Goal: Use online tool/utility: Use online tool/utility

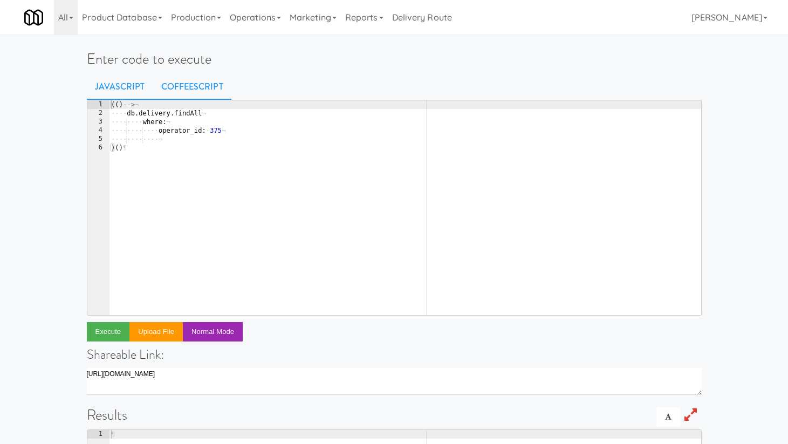
click at [190, 85] on link "CoffeeScript" at bounding box center [192, 86] width 78 height 27
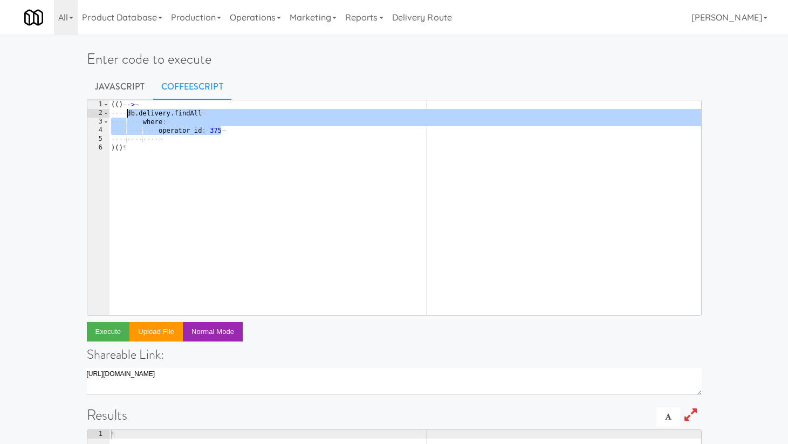
drag, startPoint x: 233, startPoint y: 131, endPoint x: 128, endPoint y: 113, distance: 106.3
click at [128, 113] on div "( ( ) · -> ¬ ···· db . delivery . findAll ¬ ···· ···· where : ¬ ···· ···· ···· …" at bounding box center [405, 216] width 592 height 232
type textarea "db.delivery.findAll where:"
paste textarea
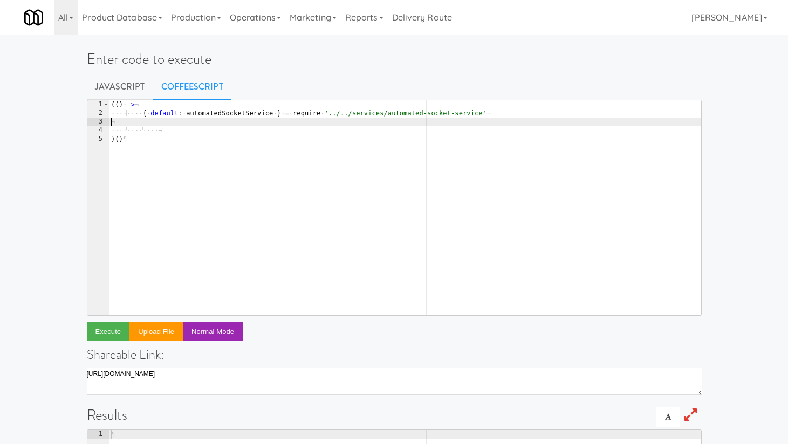
click at [142, 113] on div "( ( ) · -> ¬ ···· ···· { · default : · automatedSocketService · } · = · require…" at bounding box center [405, 216] width 592 height 232
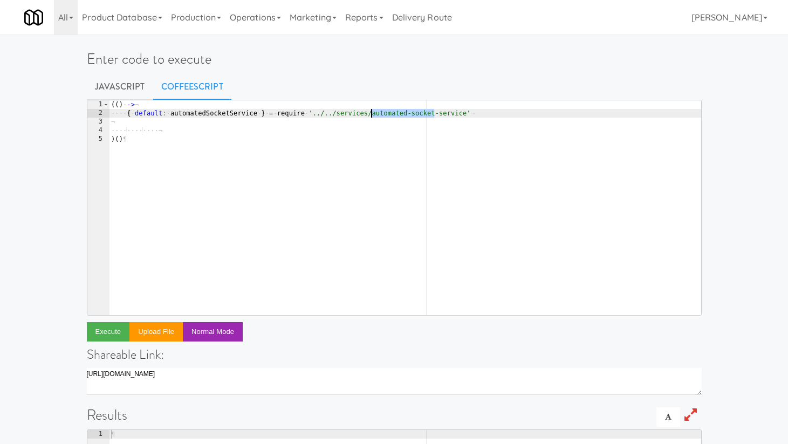
drag, startPoint x: 432, startPoint y: 114, endPoint x: 370, endPoint y: 114, distance: 62.1
click at [370, 114] on div "( ( ) · -> ¬ ···· { · default : · automatedSocketService · } · = · require · '.…" at bounding box center [405, 216] width 592 height 232
click at [210, 113] on div "( ( ) · -> ¬ ···· { · default : · automatedSocketService · } · = · require · '.…" at bounding box center [405, 216] width 592 height 232
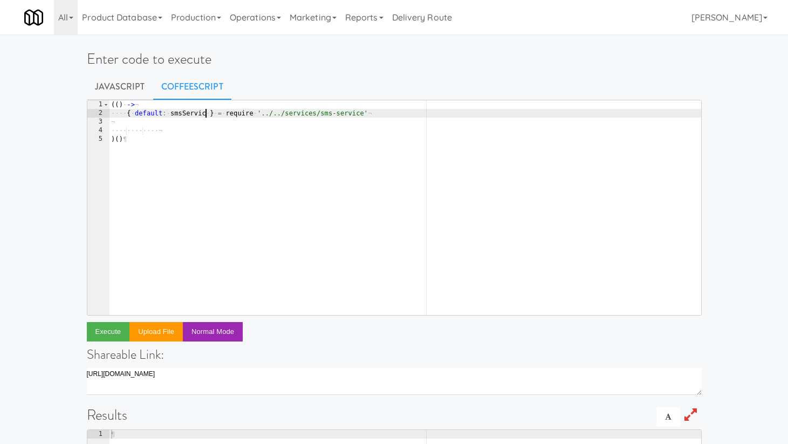
type textarea "{ default: smsService } = require '../../services/sms-service'"
click at [248, 128] on div "( ( ) · -> ¬ ···· { · default : · smsService · } · = · require · '../../service…" at bounding box center [405, 216] width 592 height 232
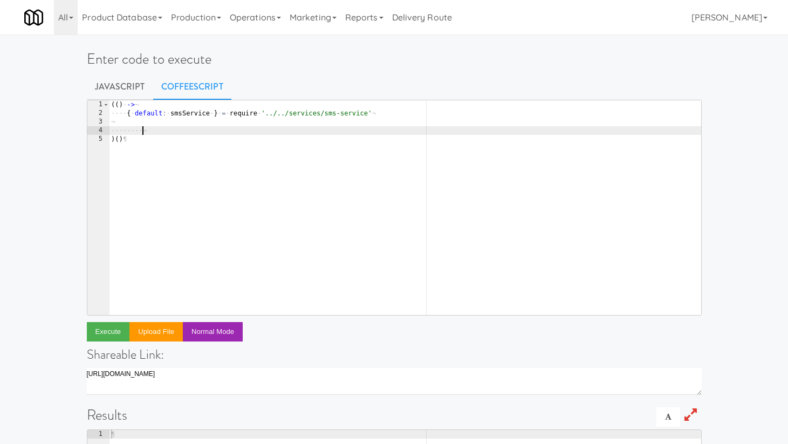
scroll to position [0, 1]
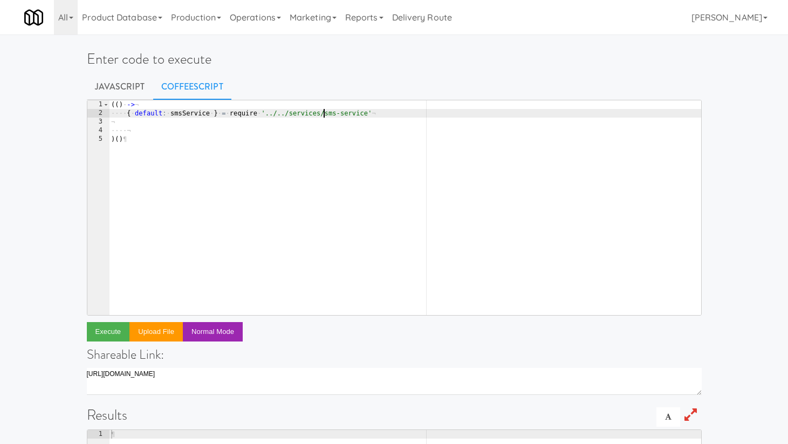
click at [324, 115] on div "( ( ) · -> ¬ ···· { · default : · smsService · } · = · require · '../../service…" at bounding box center [405, 216] width 592 height 232
click at [172, 113] on div "( ( ) · -> ¬ ···· { · default : · smsService · } · = · require · '../../service…" at bounding box center [405, 216] width 592 height 232
type textarea "{ default: automatedSmsService } = require '../../services/automated-sms-servic…"
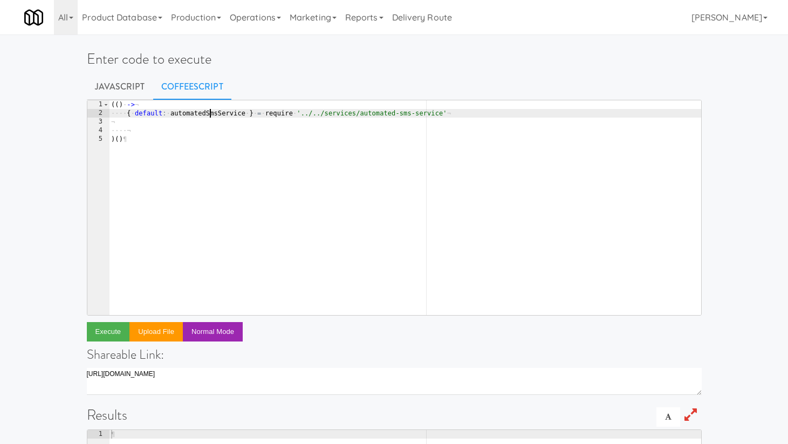
click at [219, 114] on div "( ( ) · -> ¬ ···· { · default : · automatedSmsService · } · = · require · '../.…" at bounding box center [405, 216] width 592 height 232
click at [198, 132] on div "( ( ) · -> ¬ ···· { · default : · automatedSmsService · } · = · require · '../.…" at bounding box center [405, 216] width 592 height 232
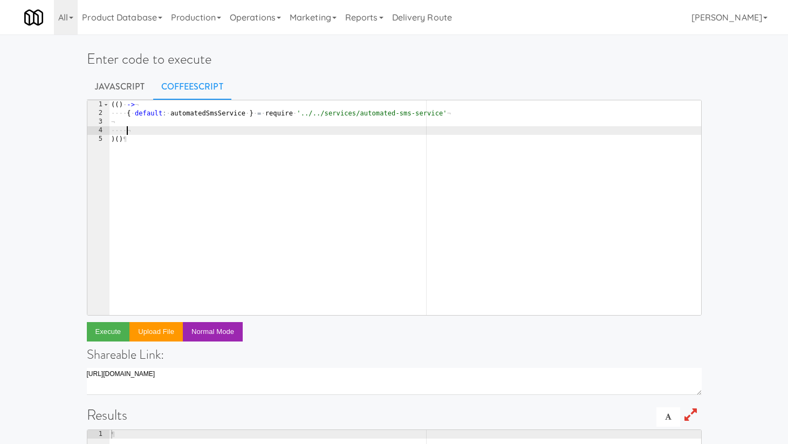
paste textarea "automatedSmsService"
paste textarea "sendGen2TabletReceipt"
click at [224, 131] on div "( ( ) · -> ¬ ···· { · default : · automatedSmsService · } · = · require · '../.…" at bounding box center [405, 216] width 592 height 232
click at [320, 132] on div "( ( ) · -> ¬ ···· { · default : · automatedSmsService · } · = · require · '../.…" at bounding box center [405, 216] width 592 height 232
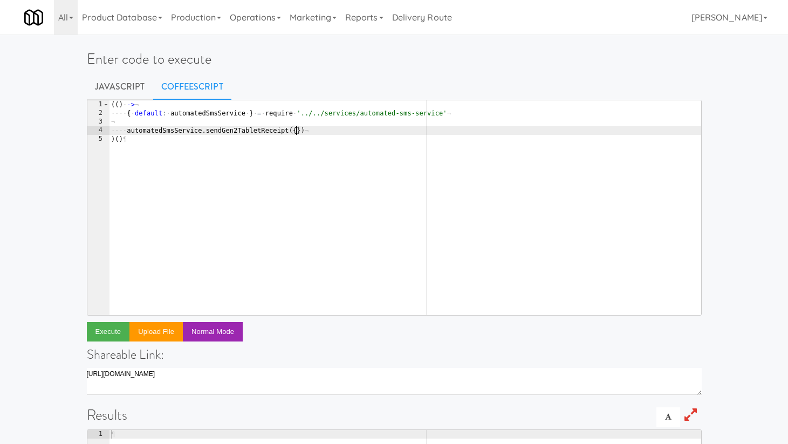
scroll to position [0, 15]
type textarea "automatedSmsService.sendGen2TabletReceipt({ })"
click at [271, 121] on div "( ( ) · -> ¬ ···· { · default : · automatedSmsService · } · = · require · '../.…" at bounding box center [405, 216] width 592 height 232
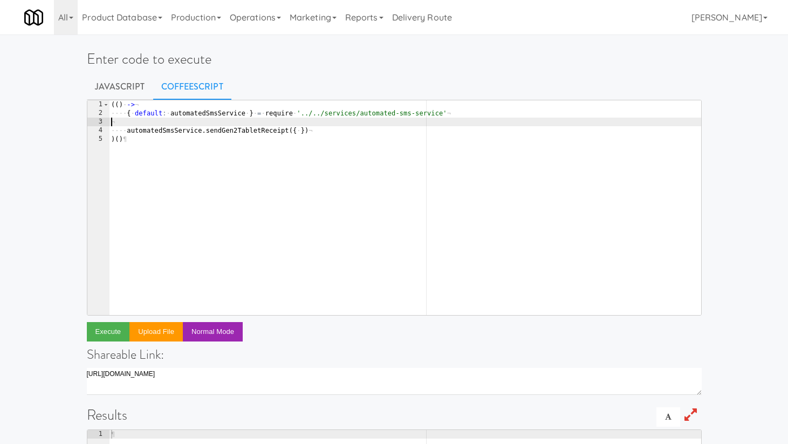
scroll to position [0, 0]
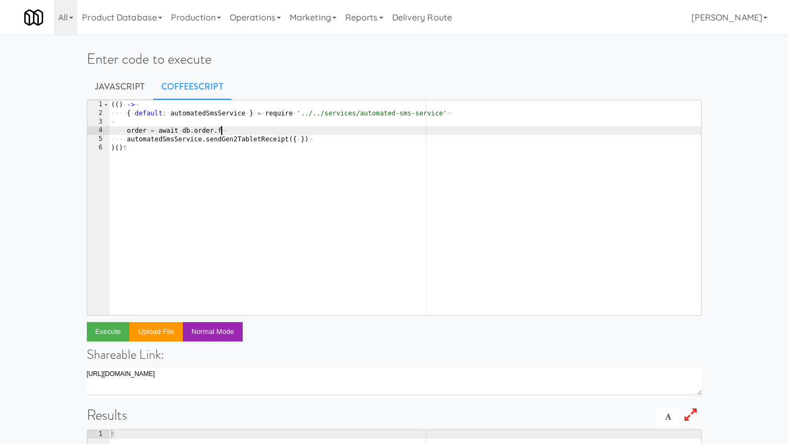
type textarea "order = await db.order.find"
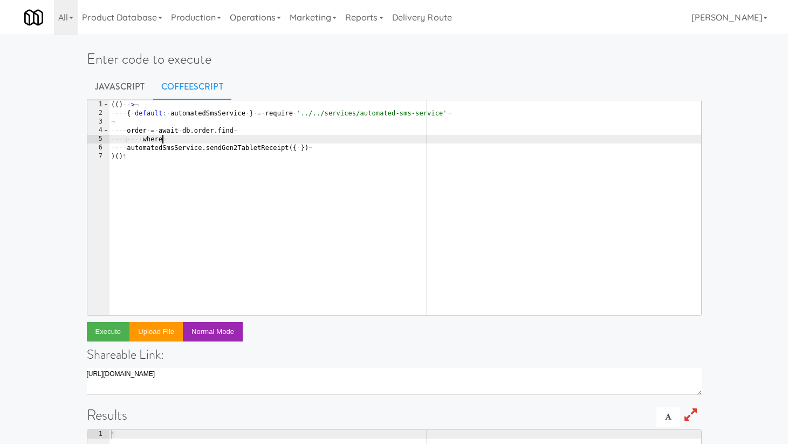
type textarea "where:"
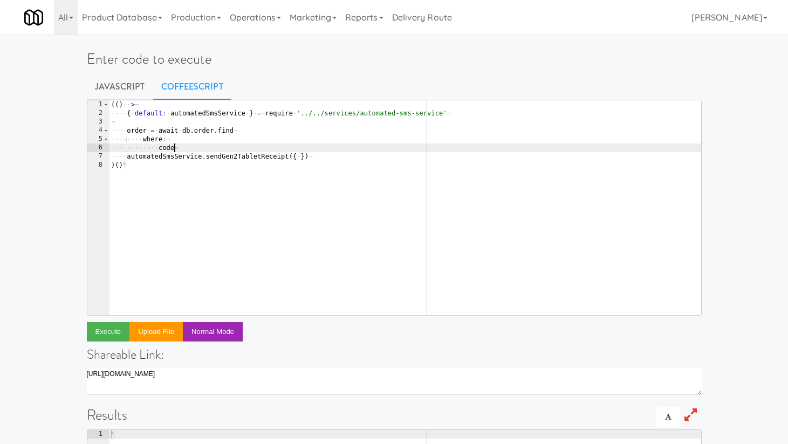
scroll to position [0, 5]
paste textarea "4735742"
click at [275, 158] on div "( ( ) · -> ¬ ···· { · default : · automatedSmsService · } · = · require · '../.…" at bounding box center [405, 216] width 592 height 232
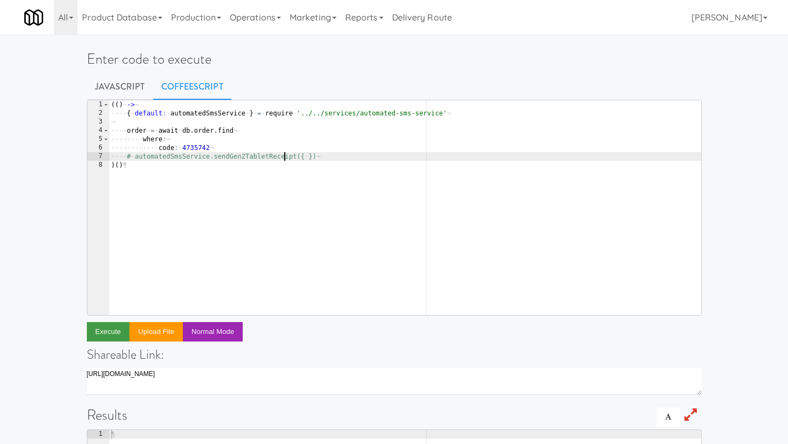
type textarea "# automatedSmsService.sendGen2TabletReceipt({ })"
click at [111, 331] on button "Execute" at bounding box center [108, 331] width 43 height 19
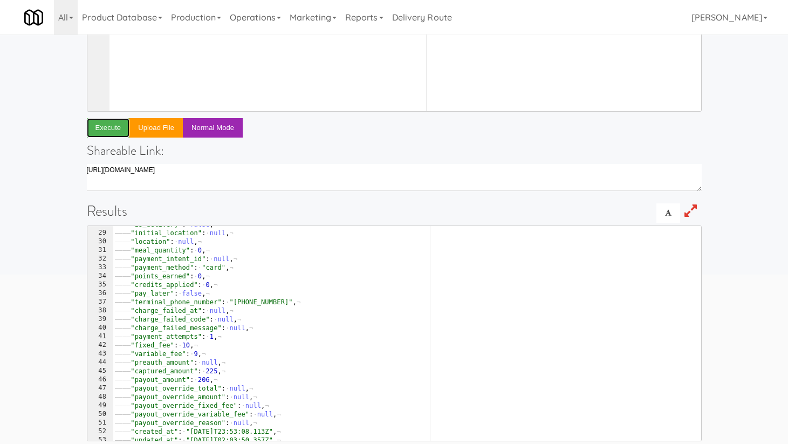
scroll to position [0, 0]
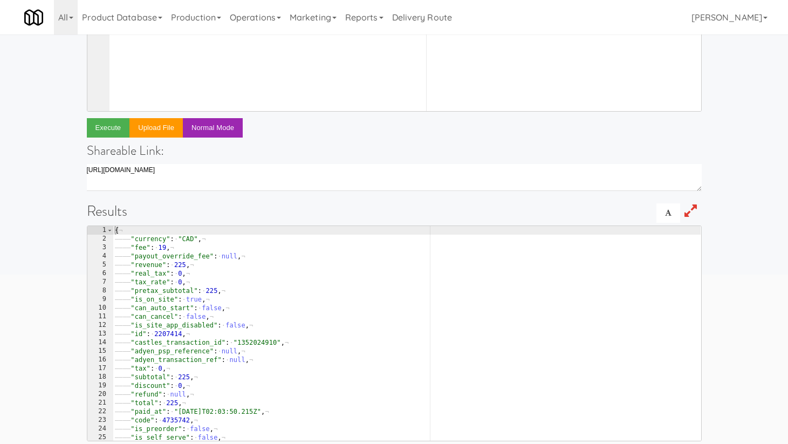
click at [167, 335] on div "{ ¬ ———— "currency" : · "CAD" , ¬ ———— "fee" : · 19 , ¬ ———— "payout_override_f…" at bounding box center [407, 342] width 588 height 232
type textarea ""id": 2207414,"
click at [167, 335] on div "{ ¬ ———— "currency" : · "CAD" , ¬ ———— "fee" : · 19 , ¬ ———— "payout_override_f…" at bounding box center [407, 342] width 588 height 232
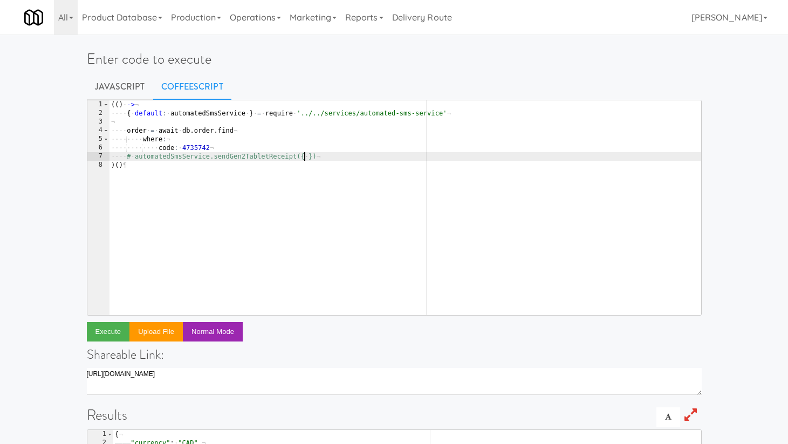
click at [305, 160] on div "( ( ) · -> ¬ ···· { · default : · automatedSmsService · } · = · require · '../.…" at bounding box center [405, 216] width 592 height 232
click at [304, 159] on div "( ( ) · -> ¬ ···· { · default : · automatedSmsService · } · = · require · '../.…" at bounding box center [405, 216] width 592 height 232
type textarea "automatedSmsService.sendGen2TabletReceipt(order)"
click at [111, 331] on button "Execute" at bounding box center [108, 331] width 43 height 19
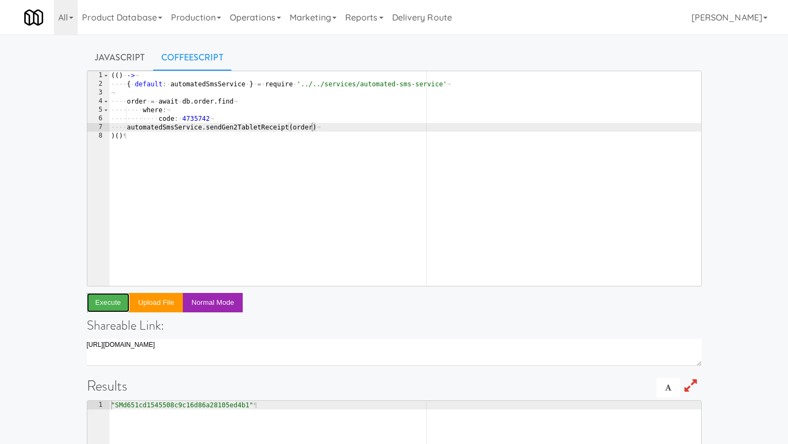
scroll to position [0, 0]
